Goal: Transaction & Acquisition: Purchase product/service

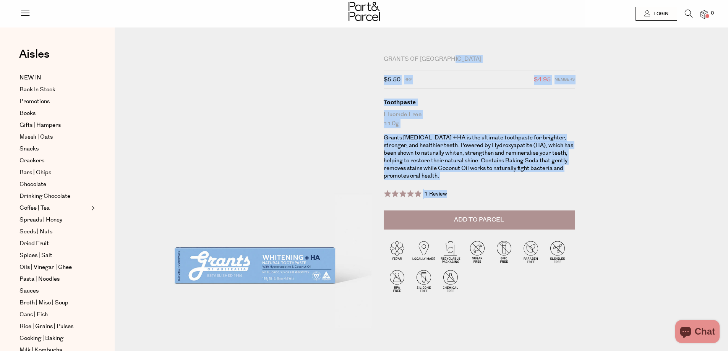
click at [615, 303] on div "Personal Care Grants of [GEOGRAPHIC_DATA] $5.50 RRP $4.95 Members Available: In…" at bounding box center [424, 201] width 619 height 325
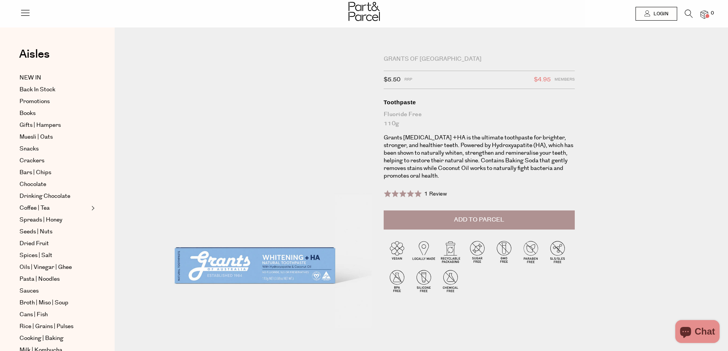
click at [615, 303] on div "Grants of [GEOGRAPHIC_DATA] $5.50 RRP $4.95 Members Available: In Stock Toothpa…" at bounding box center [427, 206] width 590 height 313
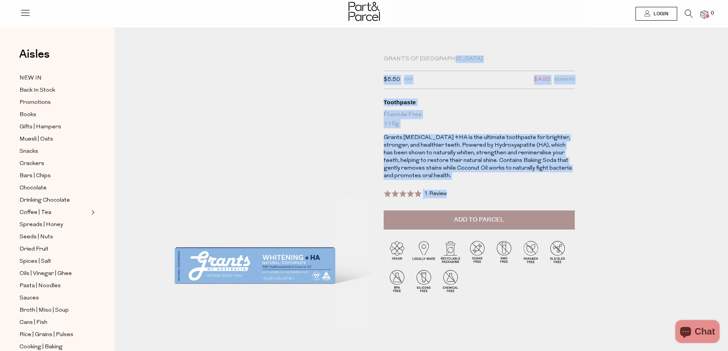
drag, startPoint x: 471, startPoint y: 81, endPoint x: 450, endPoint y: 38, distance: 47.2
click at [450, 42] on div "Personal Care Grants of [GEOGRAPHIC_DATA] $5.50 RRP $4.95 Members Available: In…" at bounding box center [424, 201] width 619 height 325
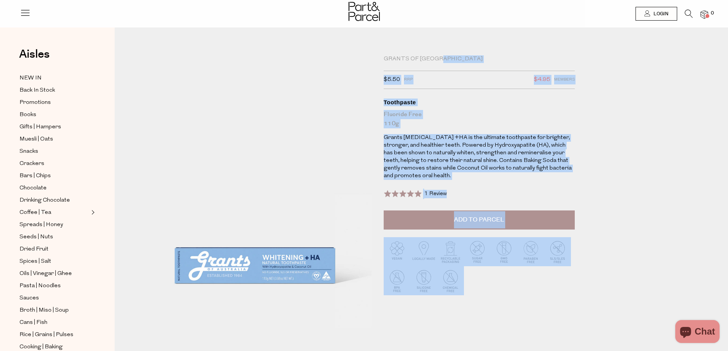
drag, startPoint x: 444, startPoint y: 40, endPoint x: 552, endPoint y: 278, distance: 260.9
click at [552, 278] on div "Personal Care Grants of [GEOGRAPHIC_DATA] $5.50 RRP $4.95 Members Available: In…" at bounding box center [424, 201] width 619 height 325
click at [549, 288] on div at bounding box center [479, 268] width 191 height 77
